Goal: Task Accomplishment & Management: Use online tool/utility

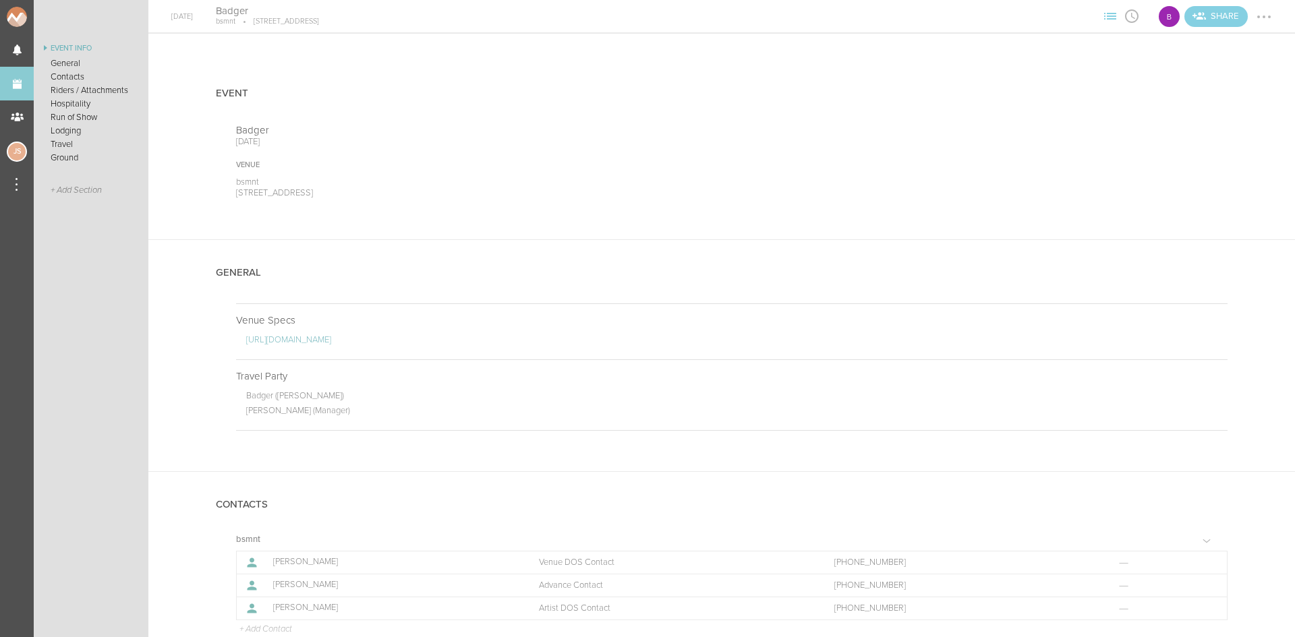
click at [18, 80] on link "Events" at bounding box center [17, 84] width 34 height 34
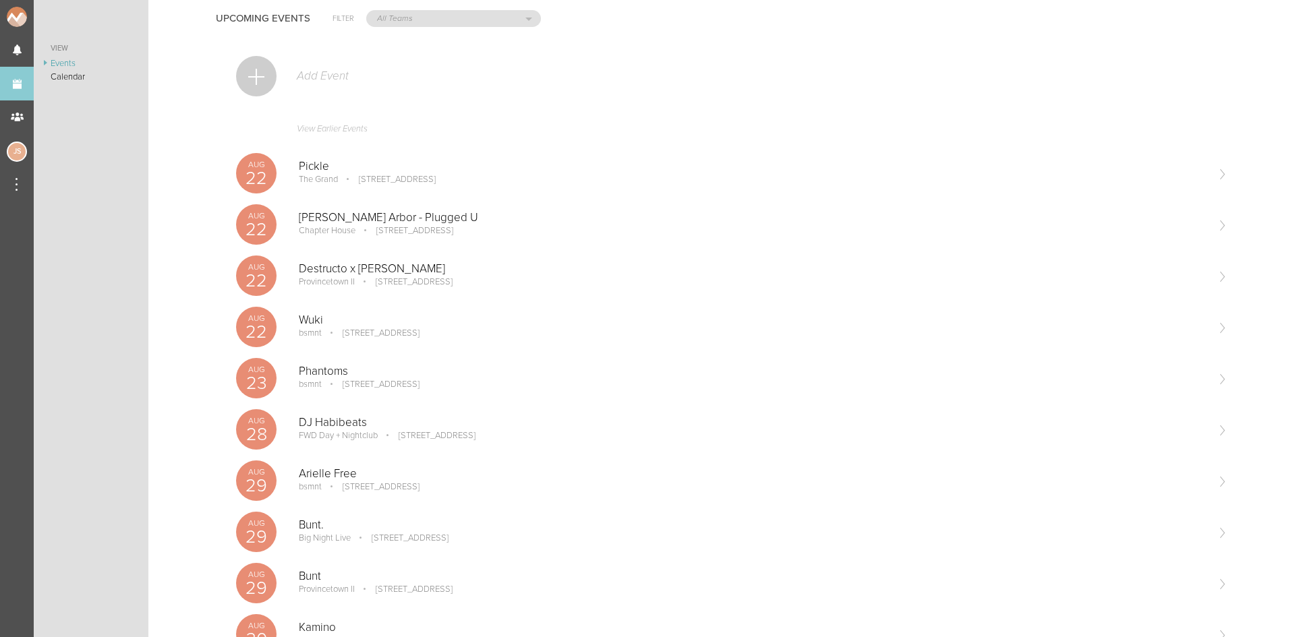
scroll to position [67, 0]
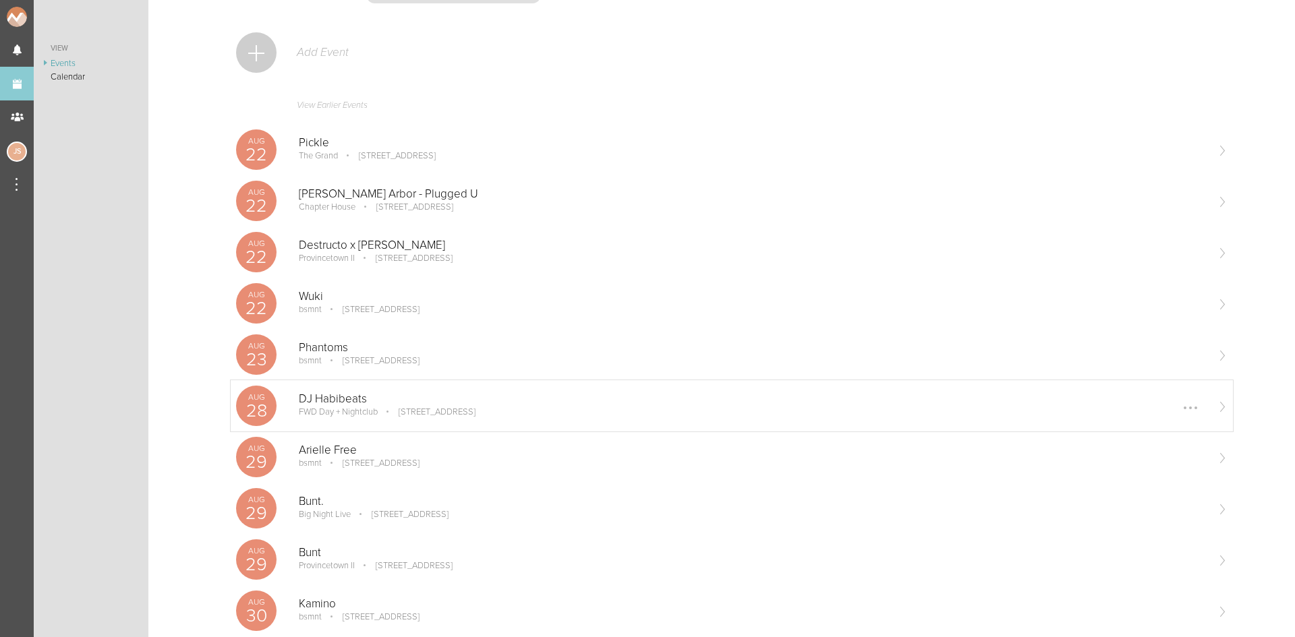
click at [494, 392] on p "DJ Habibeats" at bounding box center [752, 398] width 907 height 13
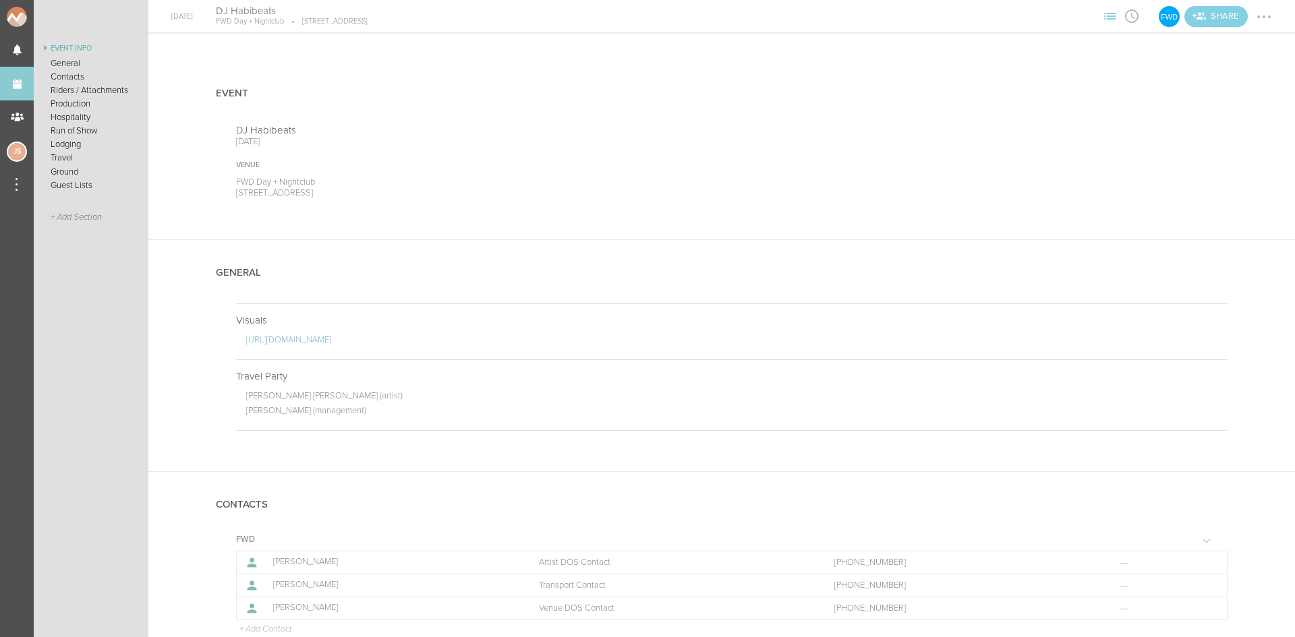
click at [1258, 13] on div at bounding box center [1264, 17] width 22 height 22
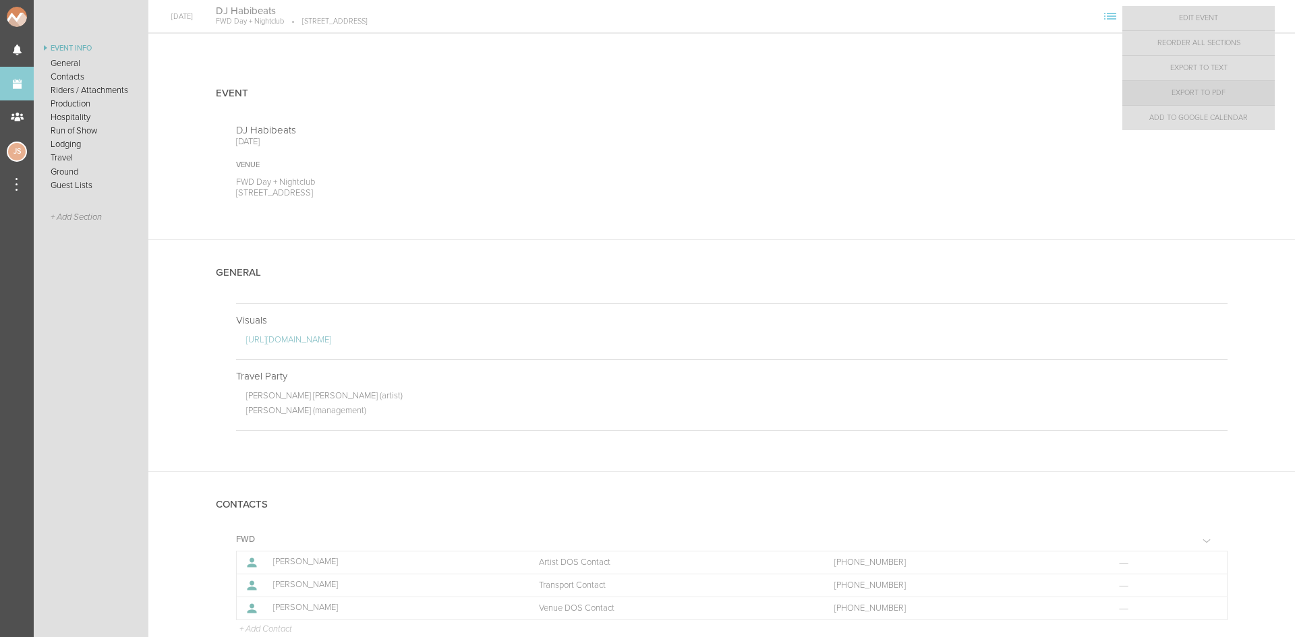
click at [1244, 88] on link "Export to PDF" at bounding box center [1198, 93] width 152 height 24
